Goal: Transaction & Acquisition: Purchase product/service

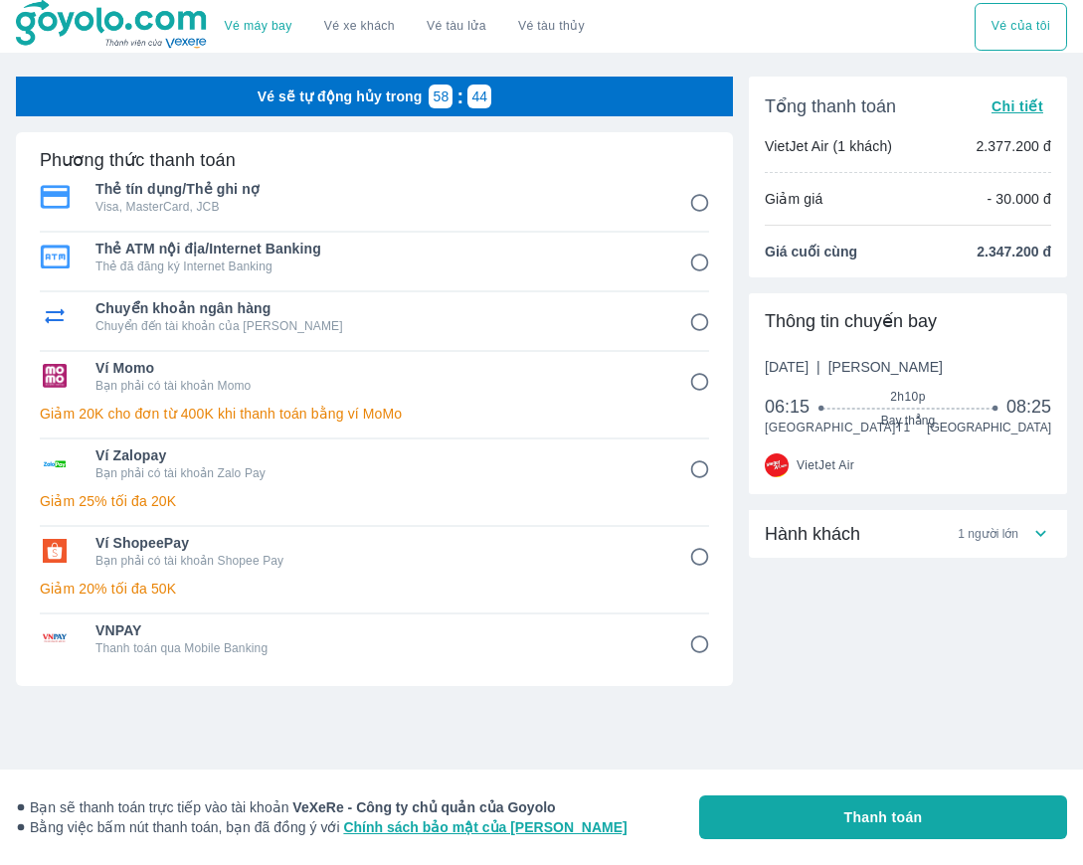
click at [523, 550] on span "Ví ShopeePay" at bounding box center [378, 543] width 566 height 20
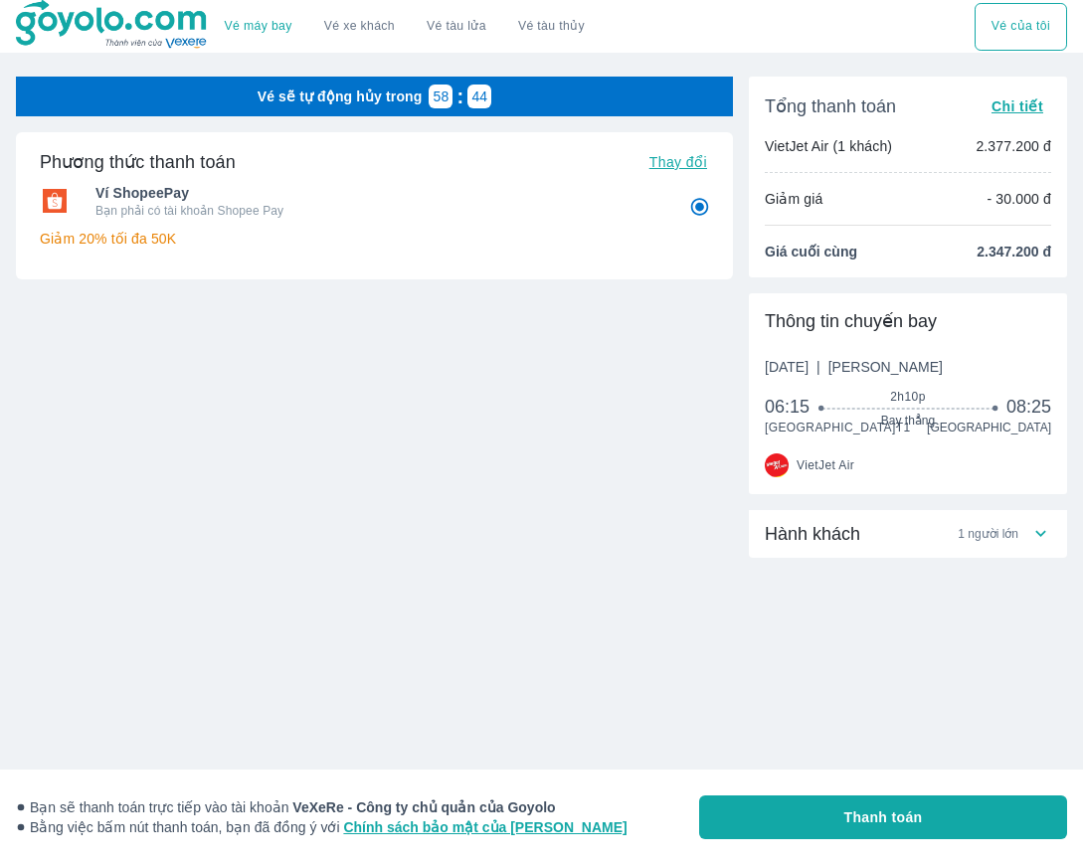
radio input "true"
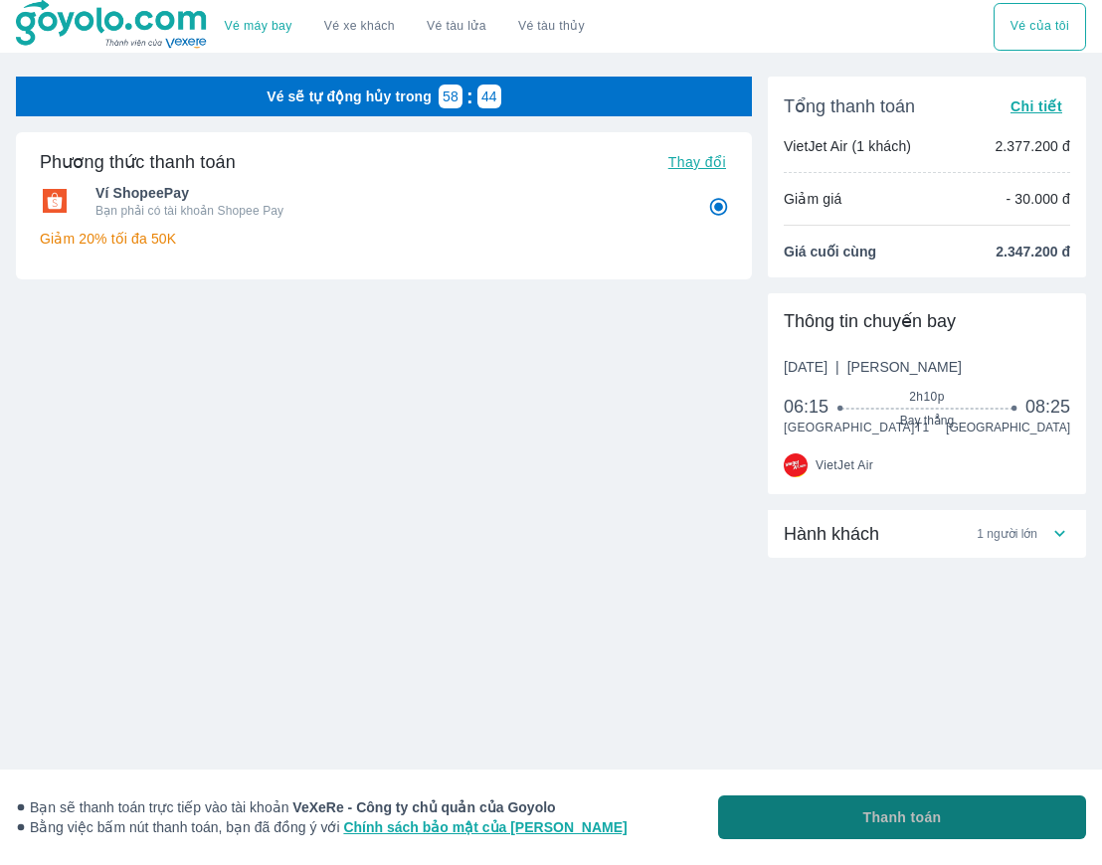
click at [877, 811] on span "Thanh toán" at bounding box center [902, 818] width 79 height 20
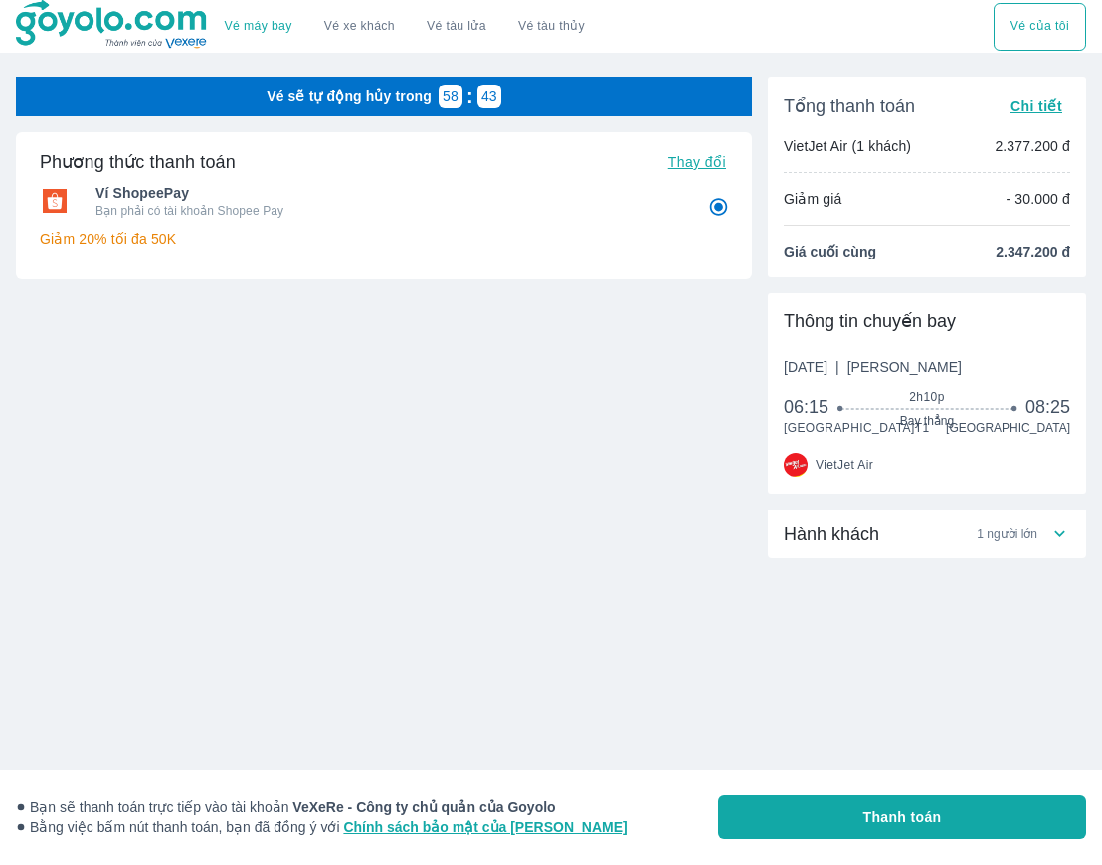
radio input "false"
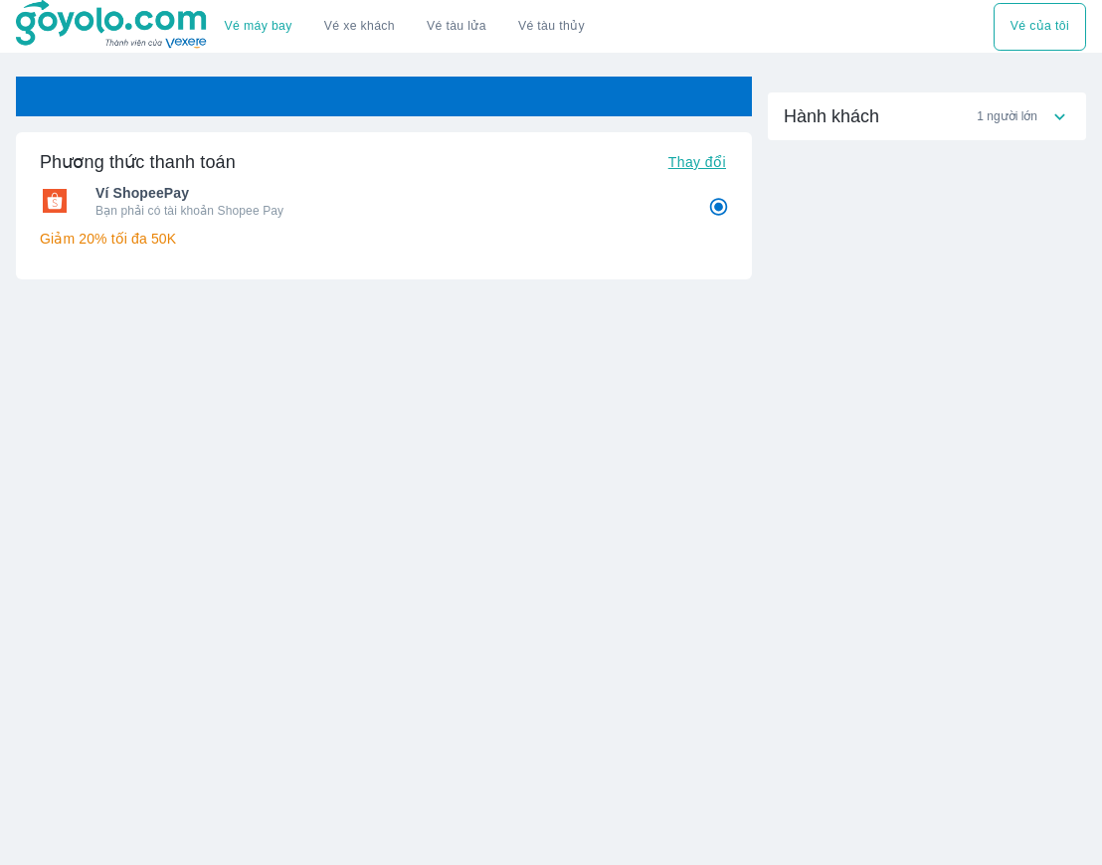
radio input "false"
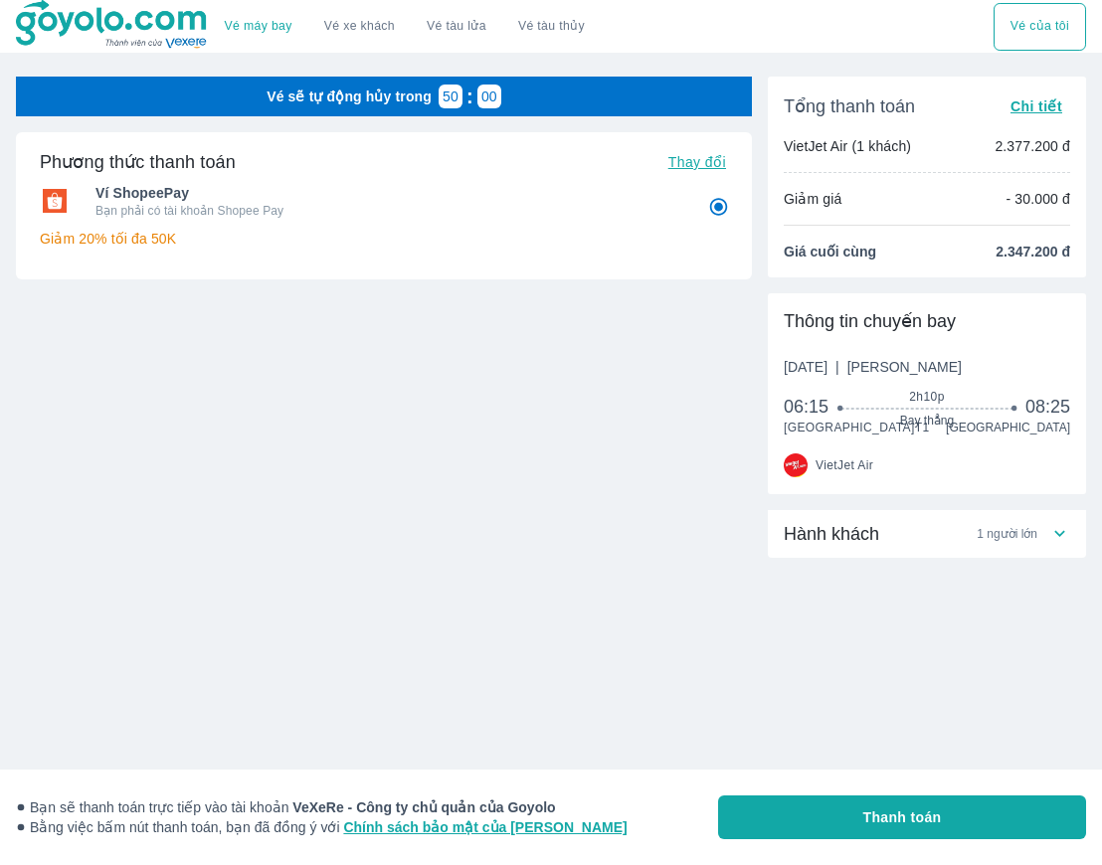
click at [913, 829] on button "Thanh toán" at bounding box center [902, 818] width 368 height 44
radio input "false"
click at [968, 546] on div "Hành khách 1 người lớn" at bounding box center [917, 534] width 266 height 24
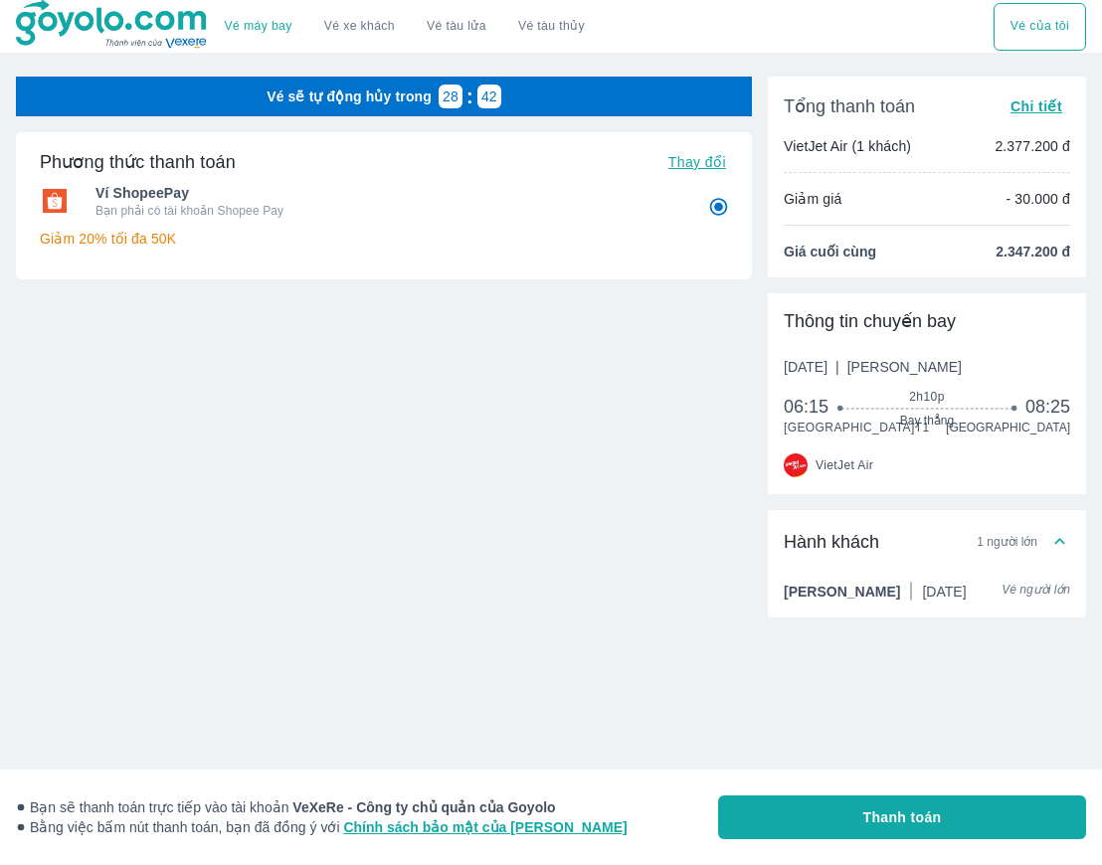
click at [842, 801] on button "Thanh toán" at bounding box center [902, 818] width 368 height 44
radio input "false"
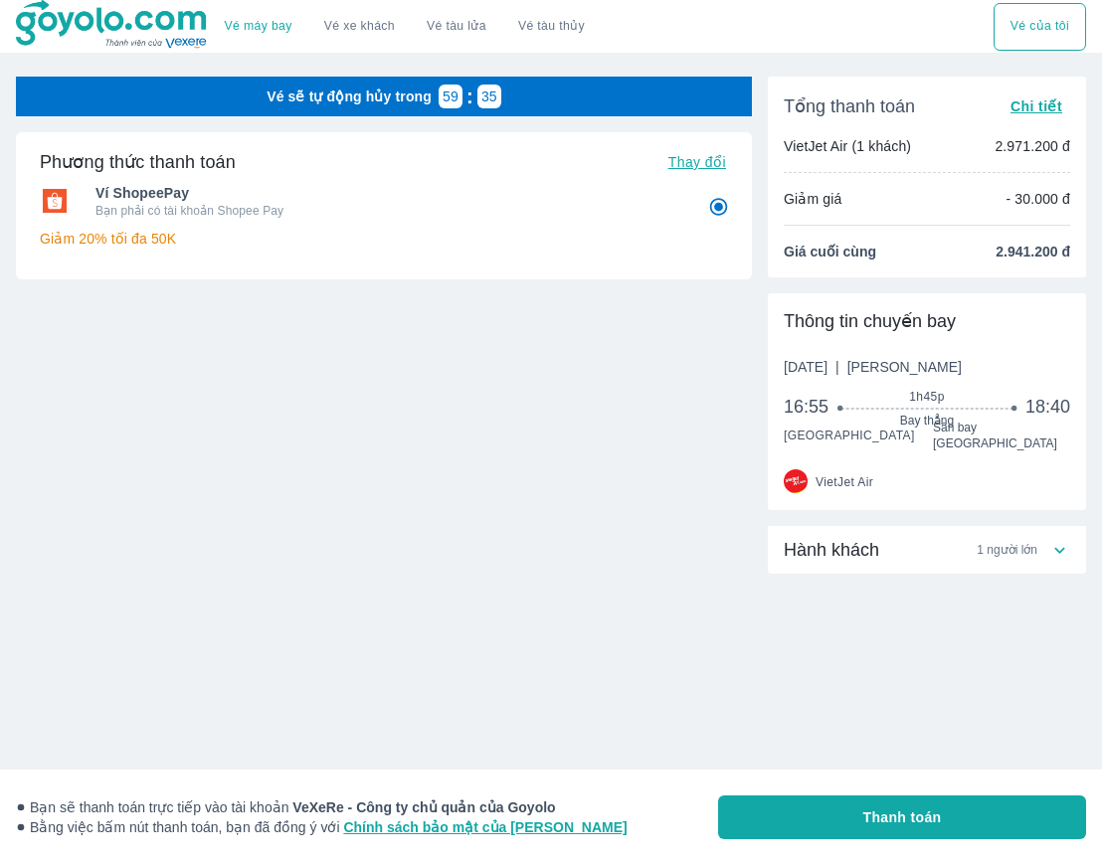
click at [861, 821] on button "Thanh toán" at bounding box center [902, 818] width 368 height 44
radio input "false"
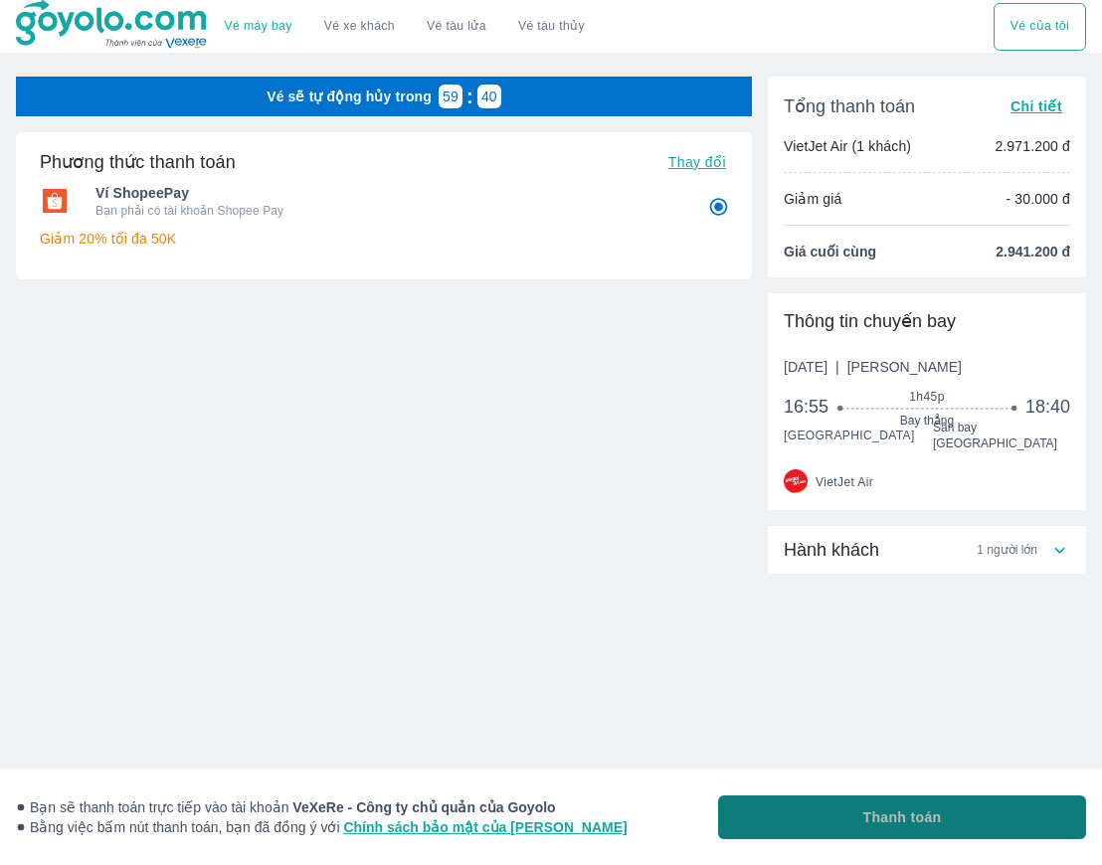
click at [859, 819] on button "Thanh toán" at bounding box center [902, 818] width 368 height 44
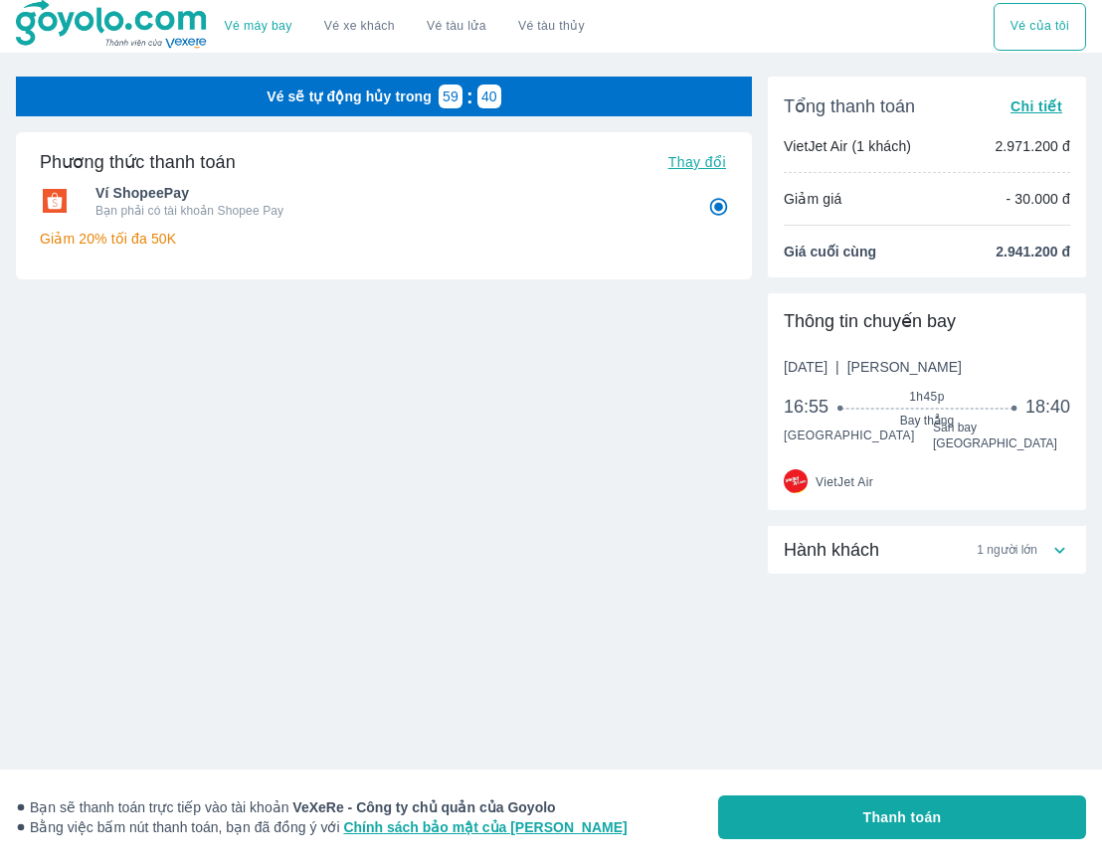
radio input "false"
click at [979, 816] on button "Thanh toán" at bounding box center [902, 818] width 368 height 44
radio input "false"
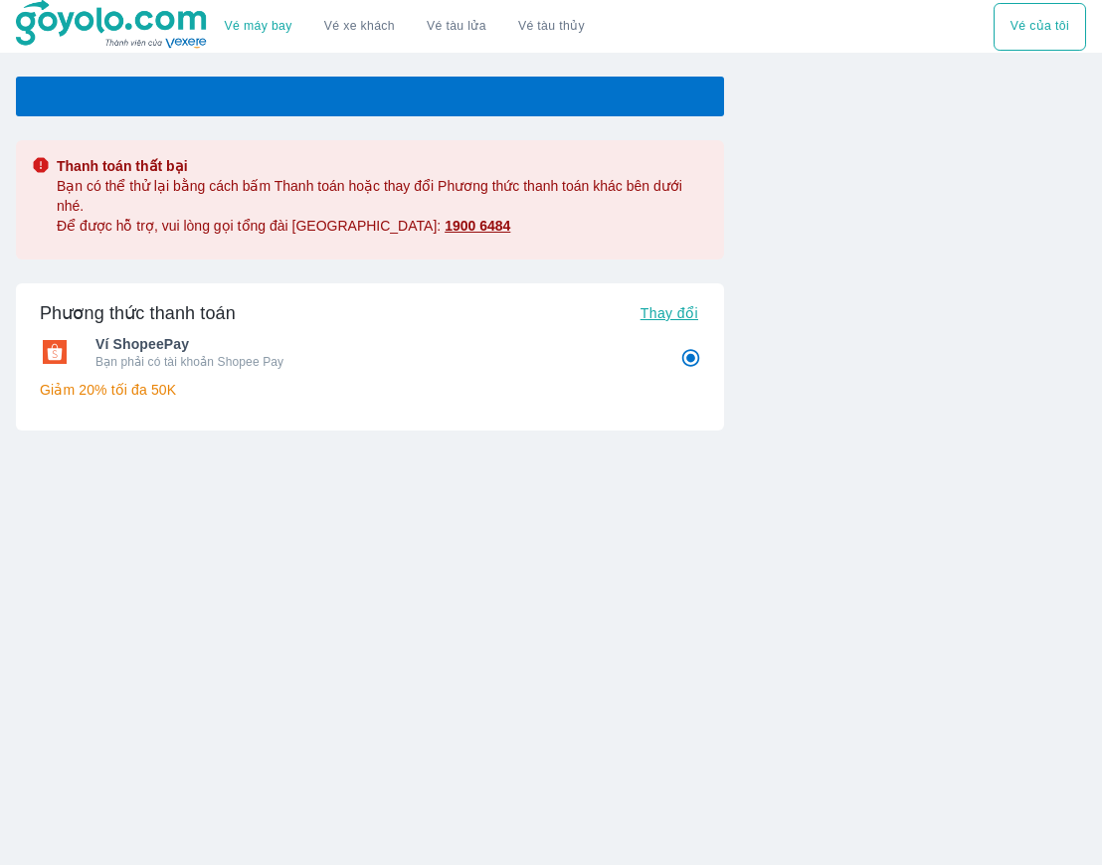
radio input "false"
